Goal: Information Seeking & Learning: Learn about a topic

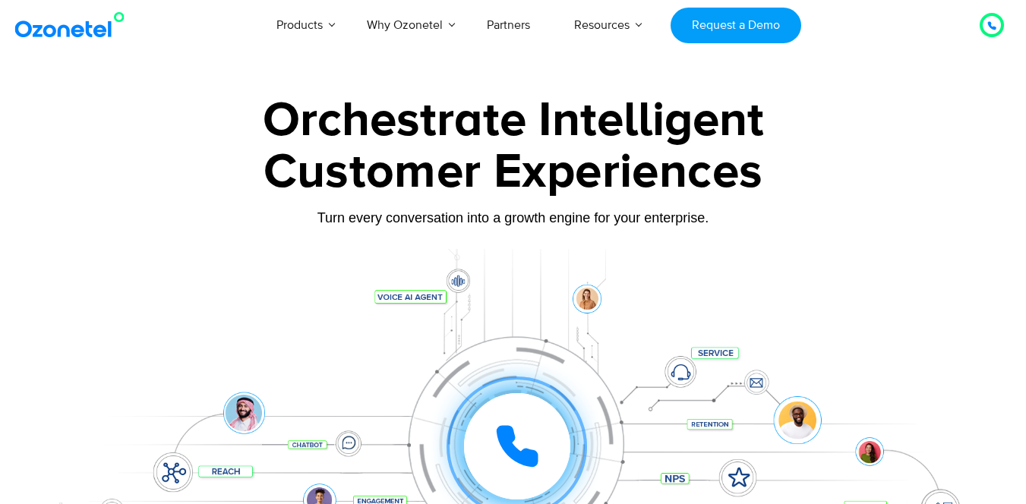
click at [519, 427] on icon at bounding box center [517, 446] width 38 height 38
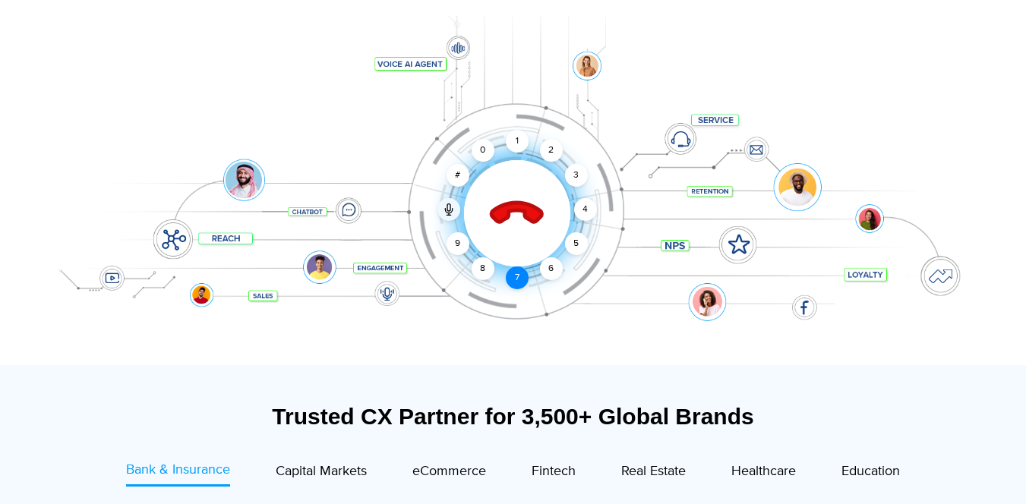
click at [512, 271] on div "7" at bounding box center [517, 277] width 23 height 23
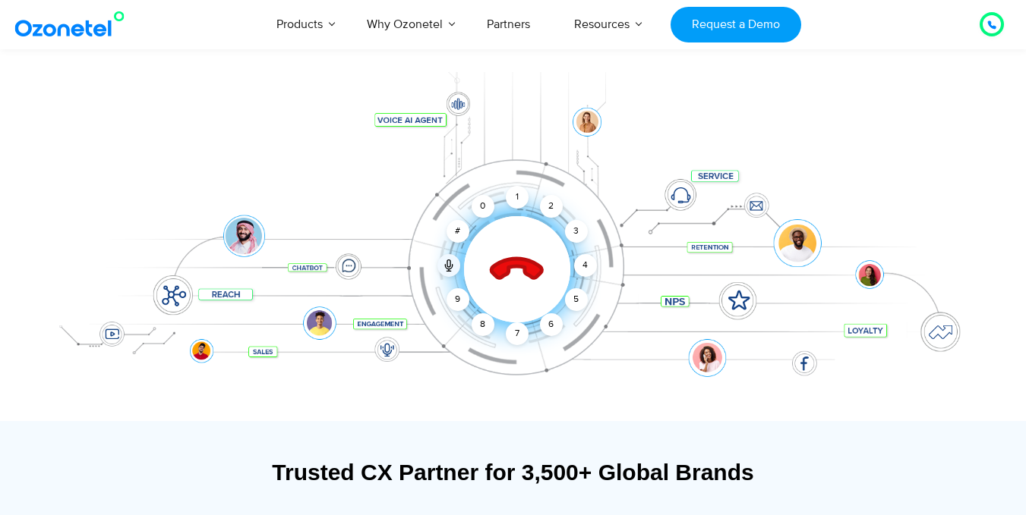
scroll to position [162, 0]
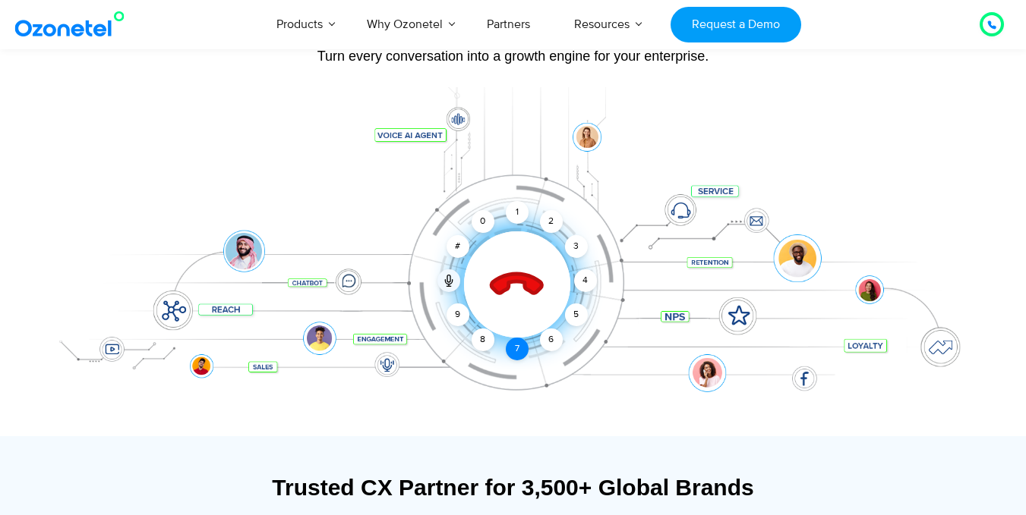
click at [513, 346] on div "7" at bounding box center [517, 349] width 23 height 23
click at [584, 285] on div "4" at bounding box center [585, 281] width 23 height 23
click at [509, 210] on div "1" at bounding box center [517, 212] width 23 height 23
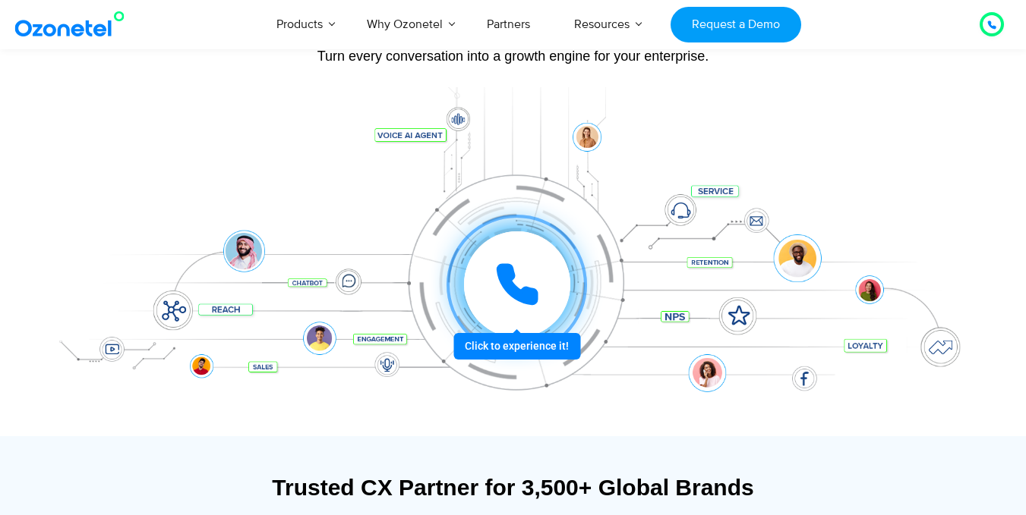
click at [509, 301] on icon at bounding box center [517, 285] width 46 height 46
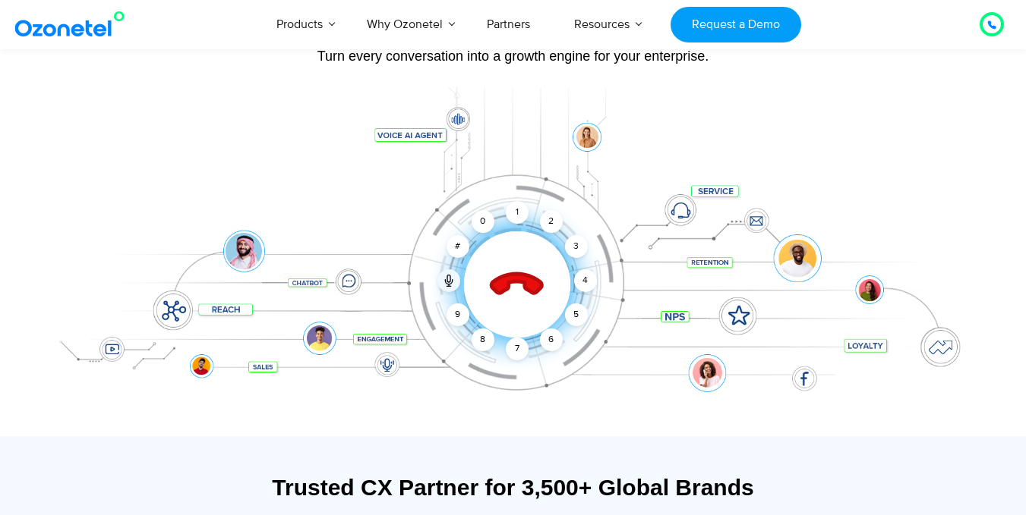
click at [502, 272] on icon at bounding box center [516, 285] width 65 height 65
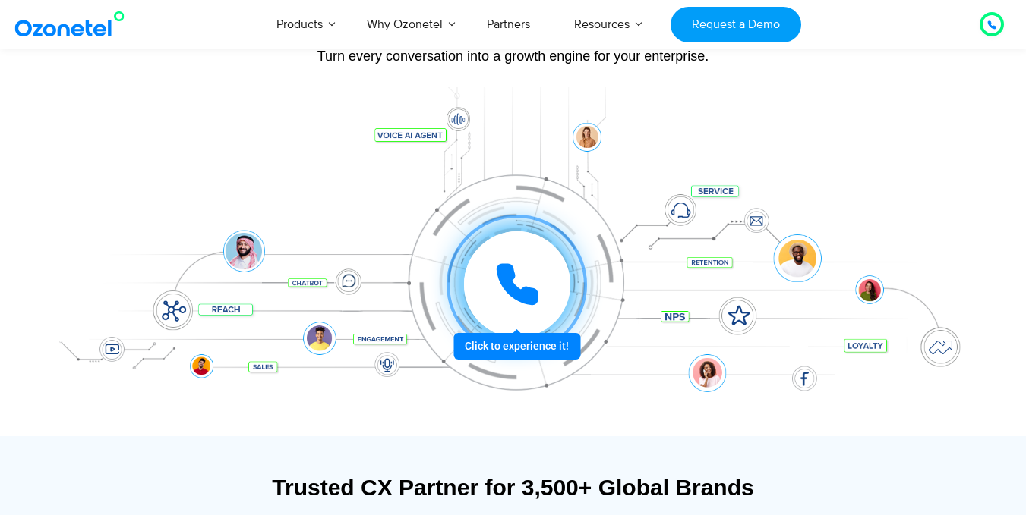
click at [502, 272] on icon at bounding box center [517, 285] width 38 height 38
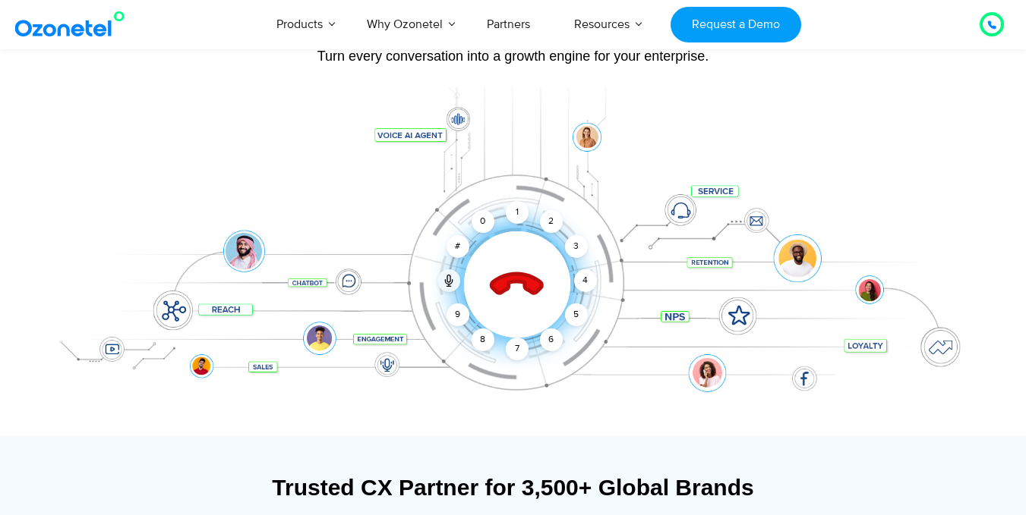
click at [537, 314] on div at bounding box center [517, 285] width 150 height 150
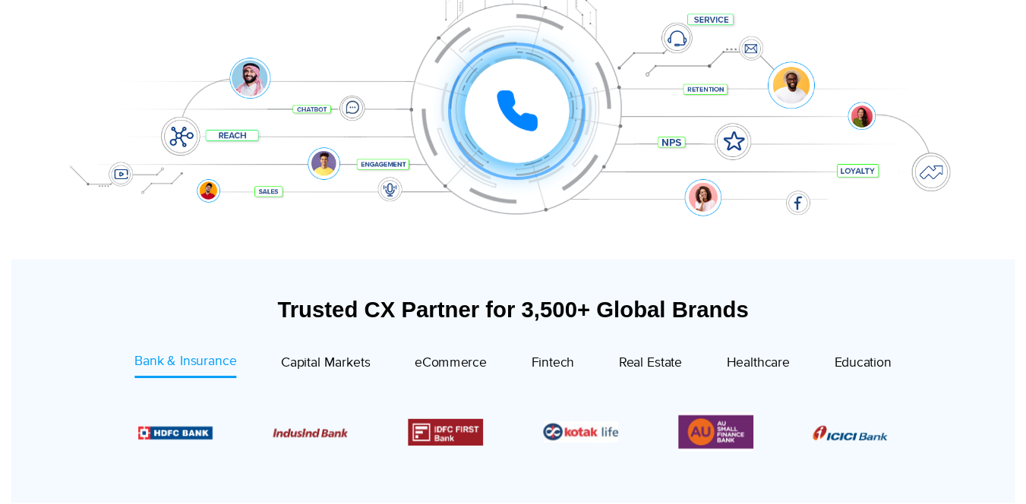
scroll to position [0, 0]
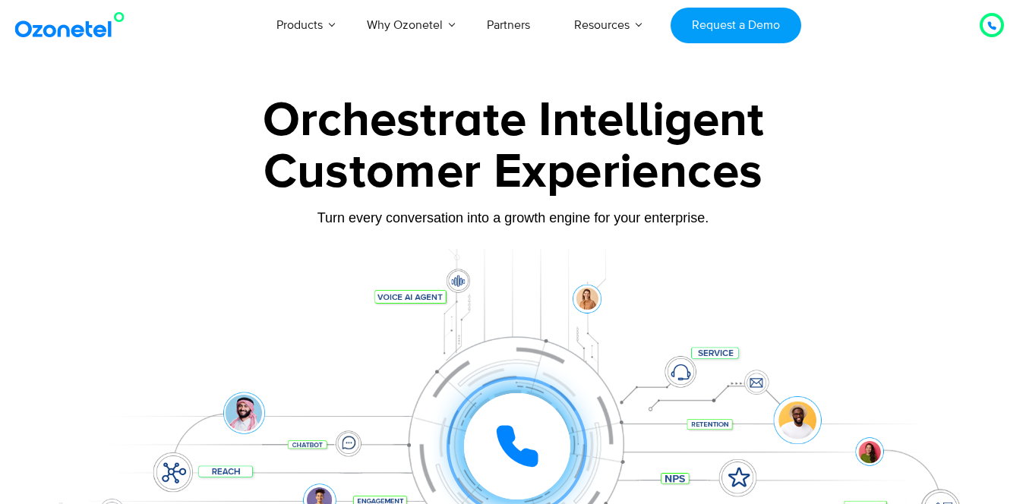
click at [987, 21] on icon at bounding box center [991, 25] width 9 height 9
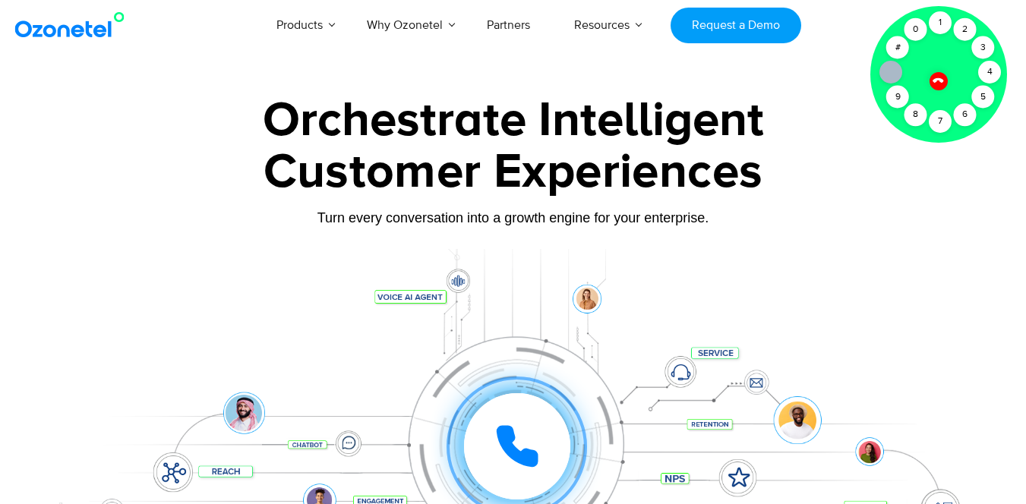
click at [939, 58] on div at bounding box center [938, 74] width 137 height 137
click at [939, 75] on icon at bounding box center [937, 80] width 13 height 13
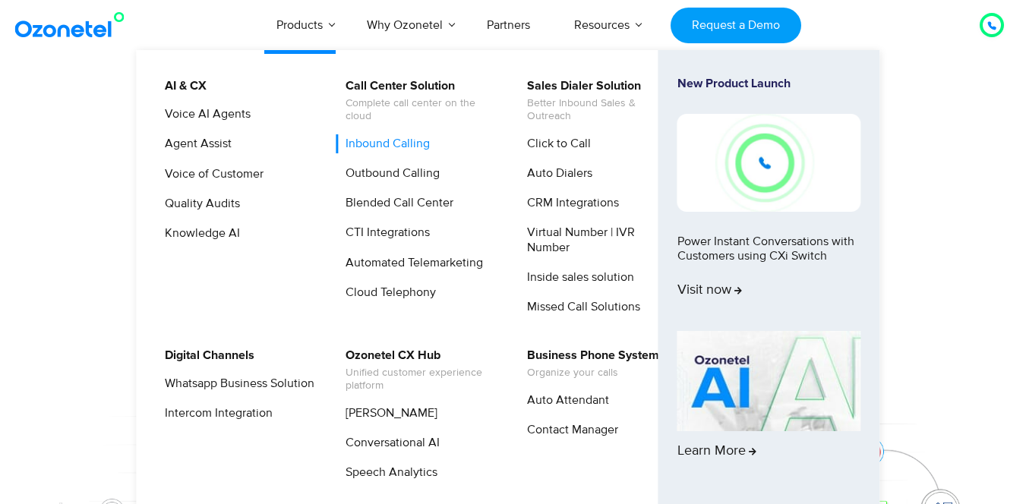
click at [420, 143] on link "Inbound Calling" at bounding box center [384, 143] width 96 height 19
